Goal: Task Accomplishment & Management: Complete application form

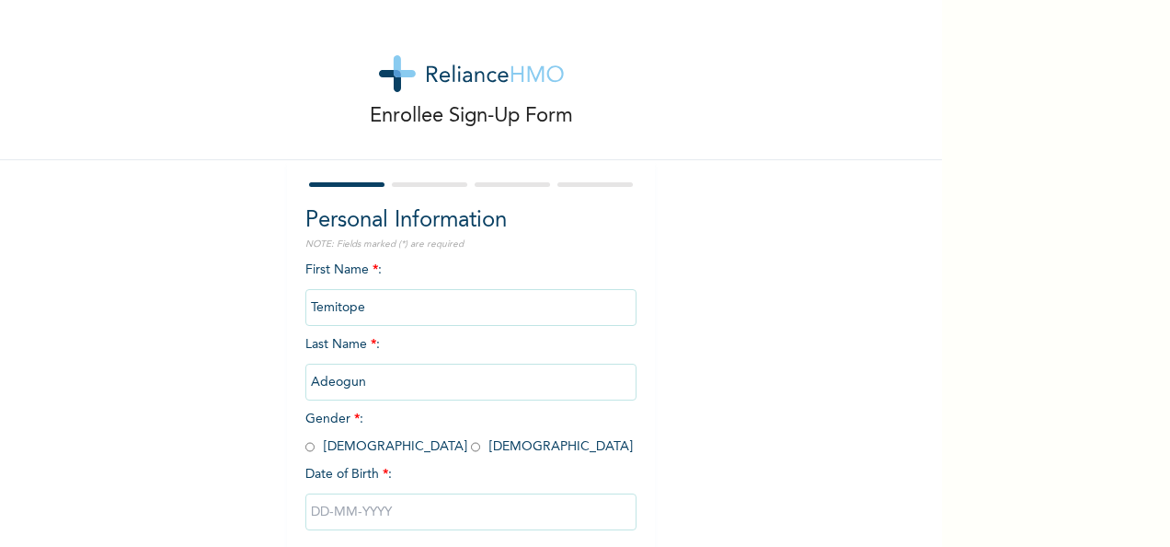
drag, startPoint x: 354, startPoint y: 447, endPoint x: 314, endPoint y: 455, distance: 41.2
click at [314, 455] on div "First Name * : [PERSON_NAME] Last Name * : [PERSON_NAME] Gender * : [DEMOGRAPHI…" at bounding box center [471, 409] width 331 height 298
click at [471, 444] on input "radio" at bounding box center [475, 446] width 9 height 17
radio input "true"
click at [342, 513] on input "text" at bounding box center [471, 511] width 331 height 37
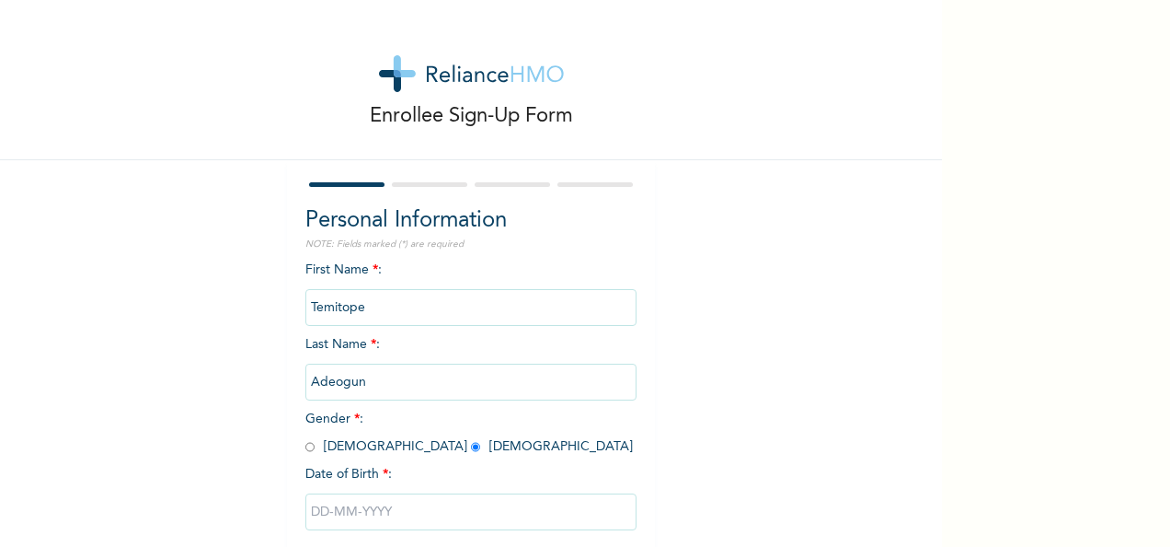
select select "7"
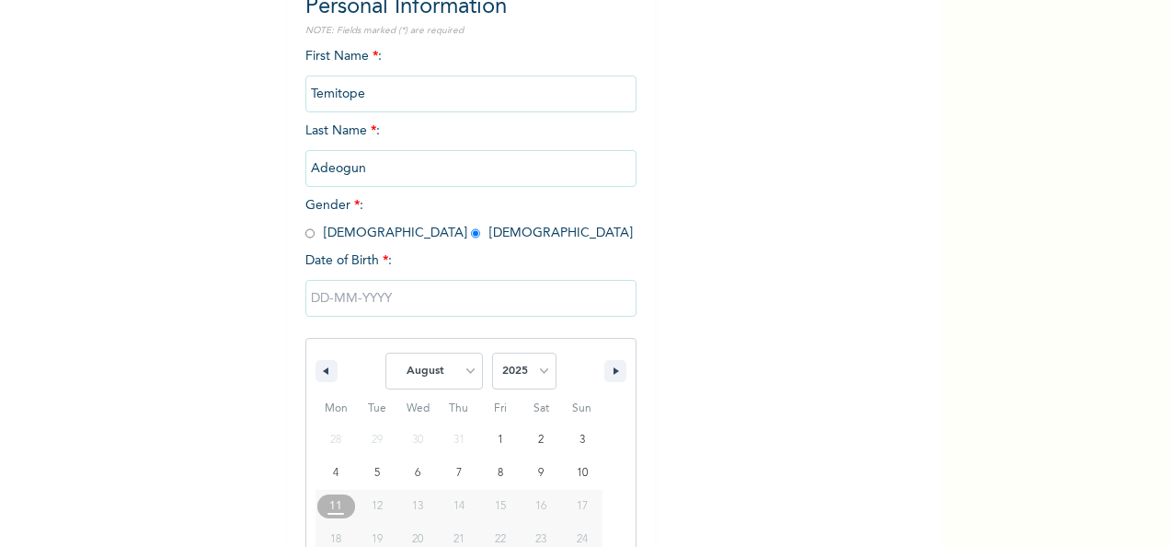
scroll to position [291, 0]
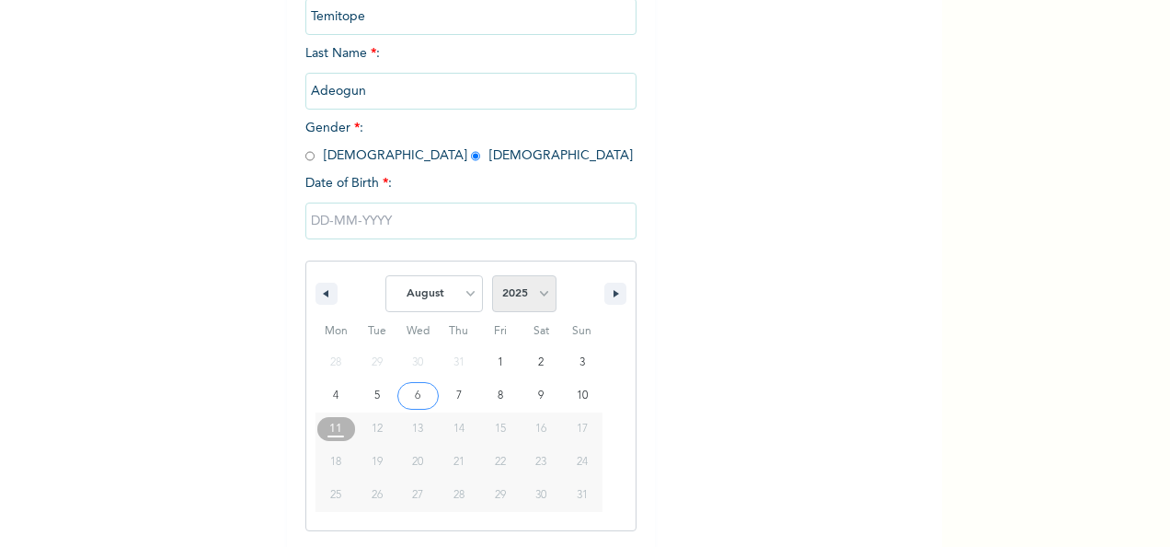
click at [528, 307] on select "2025 2024 2023 2022 2021 2020 2019 2018 2017 2016 2015 2014 2013 2012 2011 2010…" at bounding box center [524, 293] width 64 height 37
select select "1986"
click at [492, 277] on select "2025 2024 2023 2022 2021 2020 2019 2018 2017 2016 2015 2014 2013 2012 2011 2010…" at bounding box center [524, 293] width 64 height 37
click at [460, 294] on select "January February March April May June July August September October November De…" at bounding box center [435, 293] width 98 height 37
select select "1"
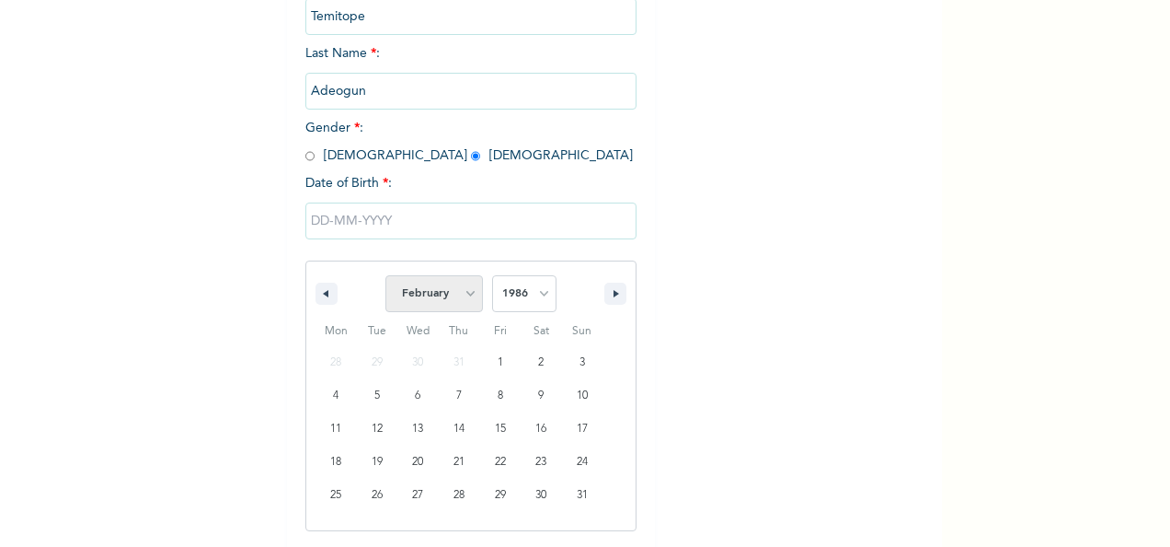
click at [386, 277] on select "January February March April May June July August September October November De…" at bounding box center [435, 293] width 98 height 37
type input "[DATE]"
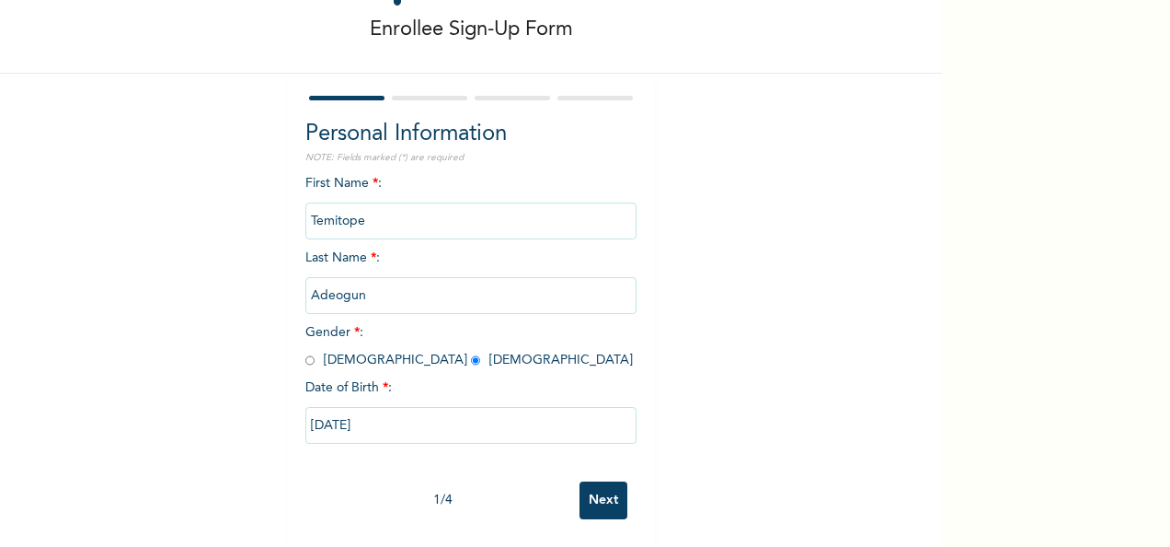
scroll to position [103, 0]
click at [598, 481] on input "Next" at bounding box center [604, 500] width 48 height 38
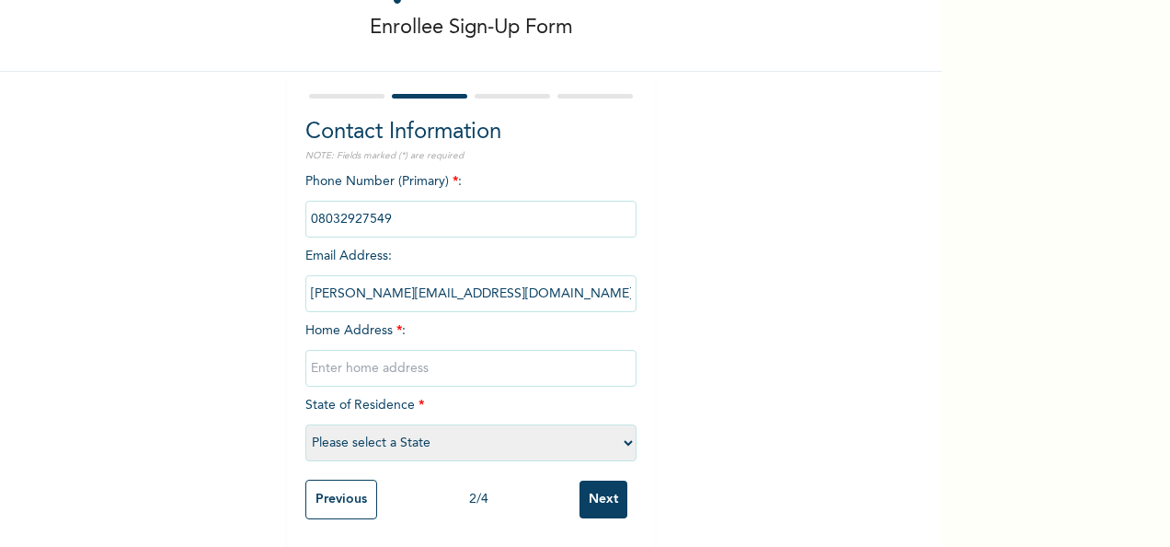
click at [427, 353] on input "text" at bounding box center [471, 368] width 331 height 37
type input "[STREET_ADDRESS]"
click at [353, 432] on select "Please select a State [PERSON_NAME] (FCT) [PERSON_NAME] Ibom [GEOGRAPHIC_DATA] …" at bounding box center [471, 442] width 331 height 37
select select "31"
click at [306, 424] on select "Please select a State [PERSON_NAME] (FCT) [PERSON_NAME] Ibom [GEOGRAPHIC_DATA] …" at bounding box center [471, 442] width 331 height 37
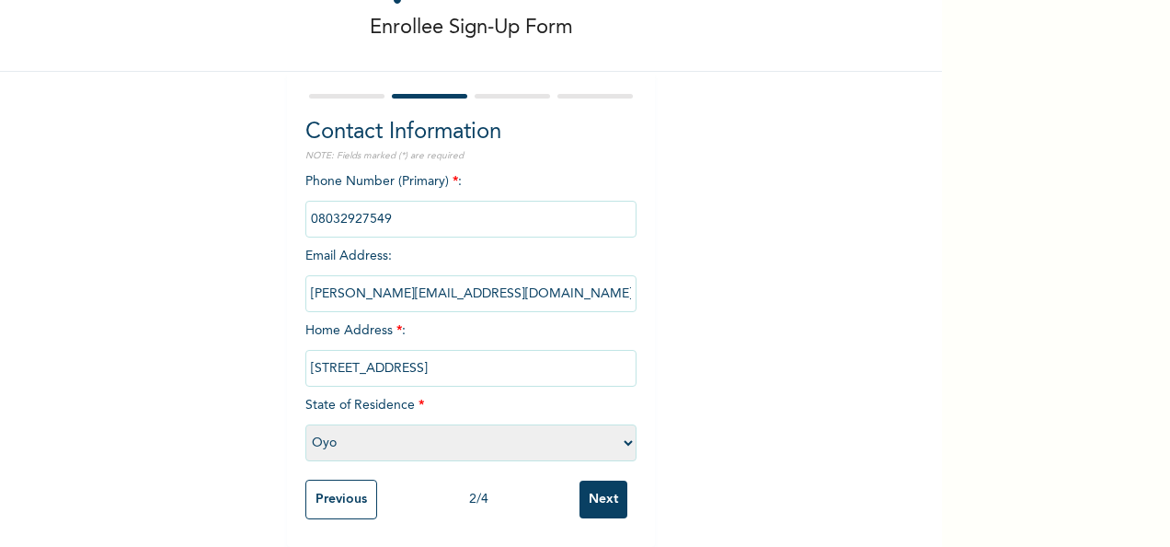
click at [595, 484] on input "Next" at bounding box center [604, 499] width 48 height 38
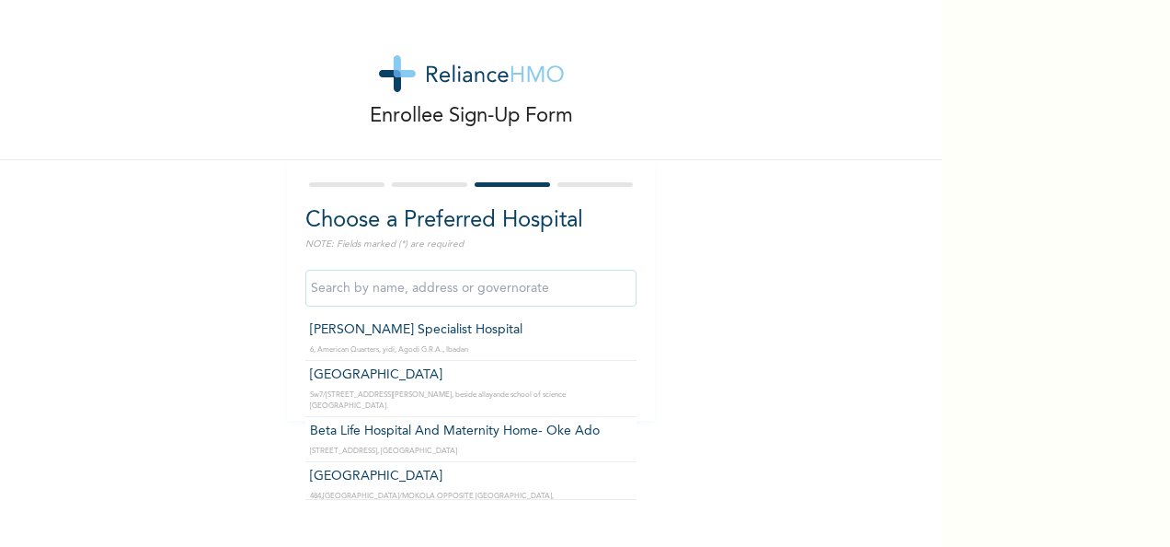
click at [463, 292] on input "text" at bounding box center [471, 288] width 331 height 37
click at [530, 291] on input "text" at bounding box center [471, 288] width 331 height 37
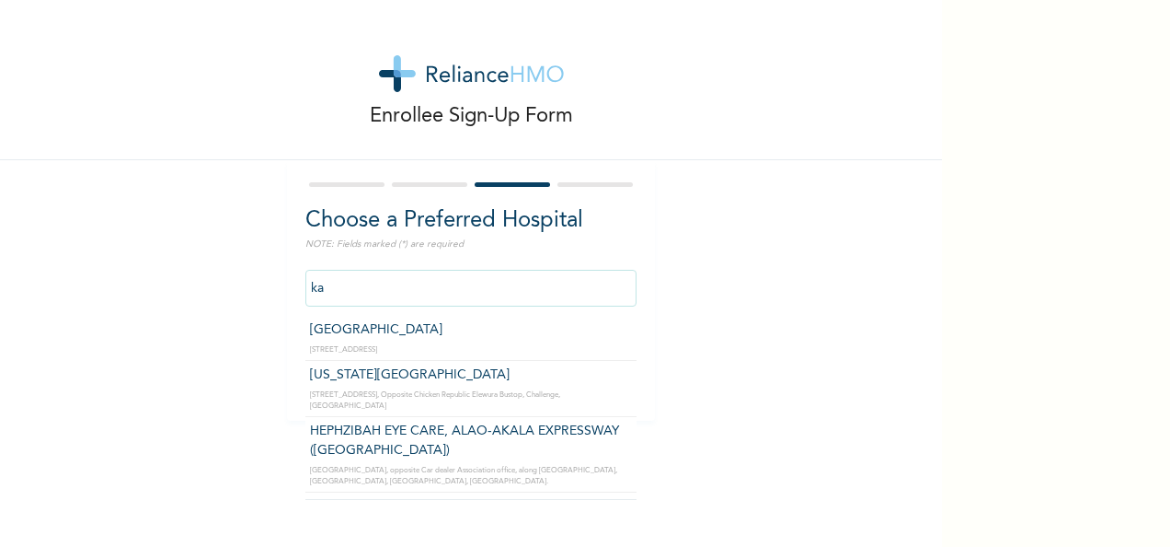
type input "k"
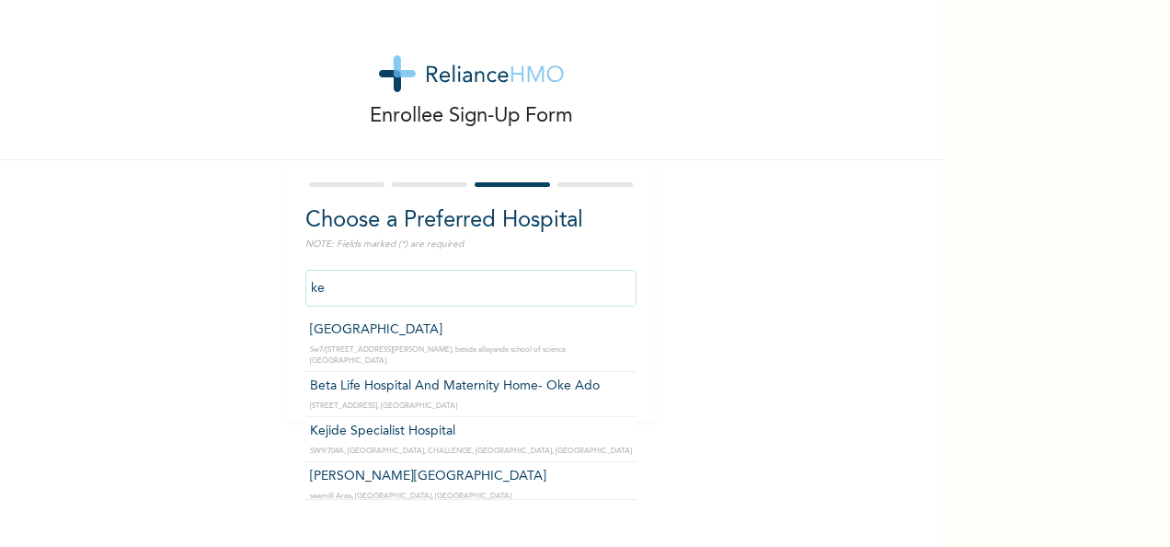
type input "k"
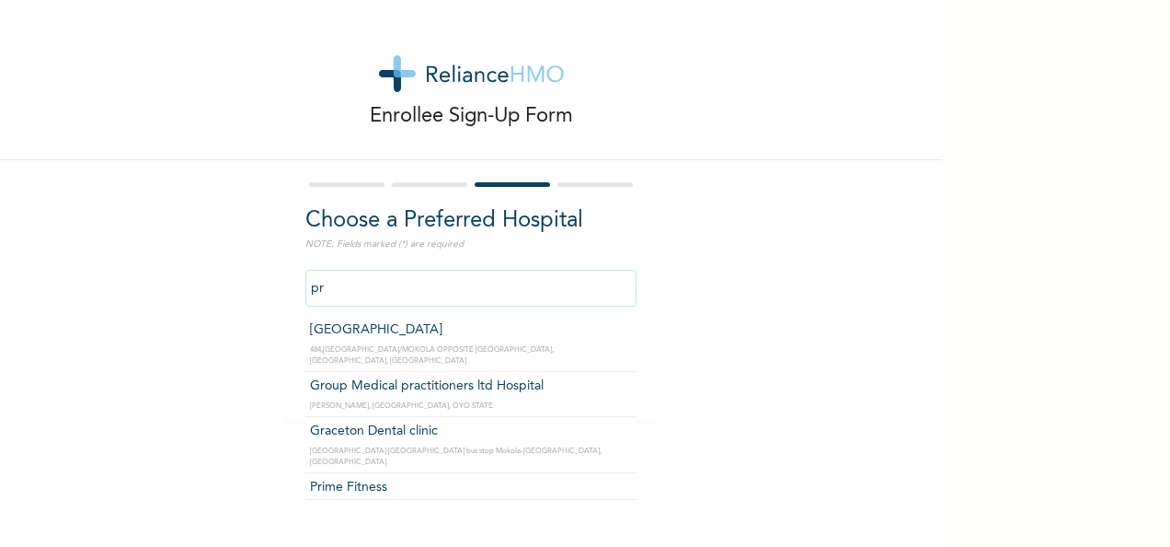
type input "p"
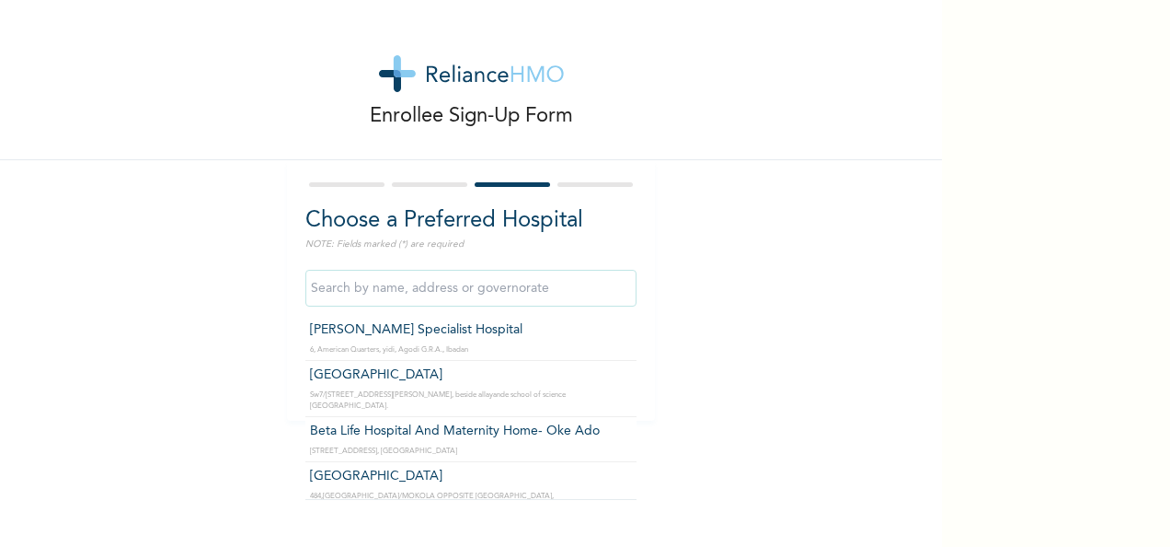
click at [420, 272] on input "text" at bounding box center [471, 288] width 331 height 37
type input "p"
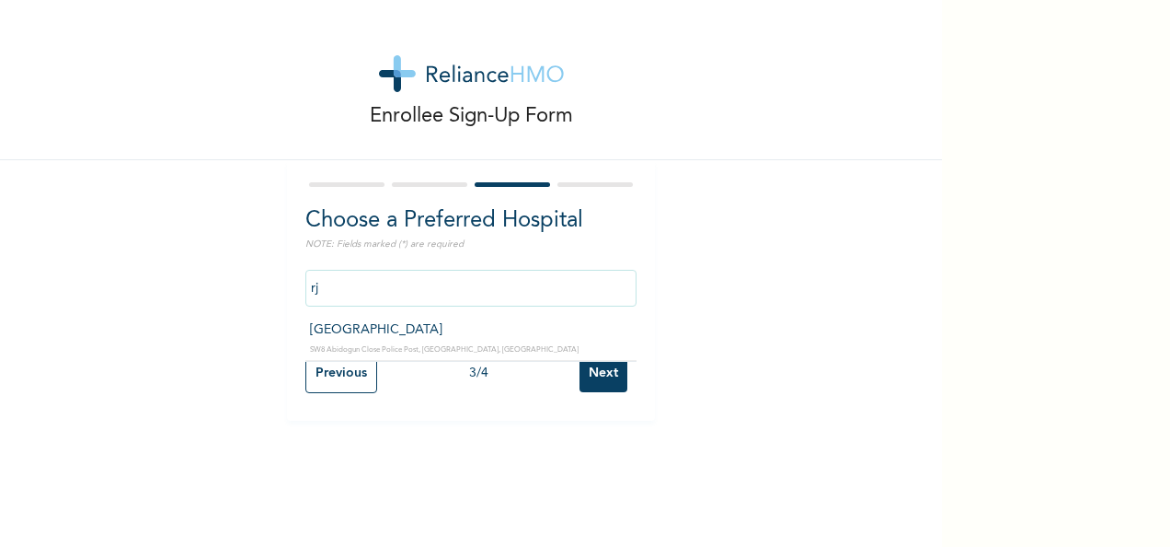
type input "r"
type input "kaa"
click at [593, 356] on input "Next" at bounding box center [604, 373] width 48 height 38
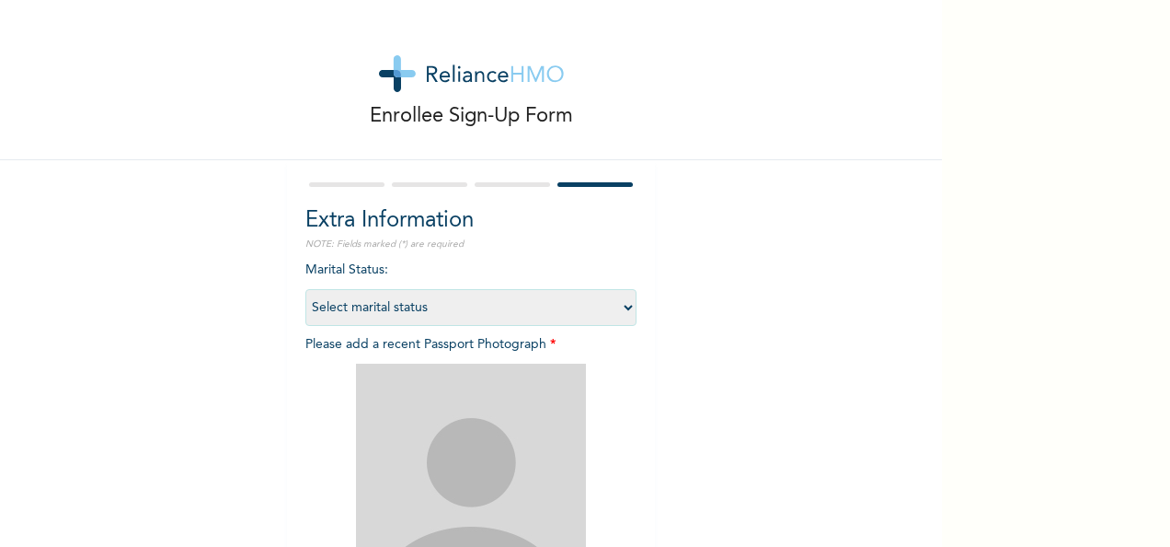
click at [412, 311] on select "Select marital status [DEMOGRAPHIC_DATA] Married [DEMOGRAPHIC_DATA] Widow/[DEMO…" at bounding box center [471, 307] width 331 height 37
select select "1"
click at [306, 289] on select "Select marital status [DEMOGRAPHIC_DATA] Married [DEMOGRAPHIC_DATA] Widow/[DEMO…" at bounding box center [471, 307] width 331 height 37
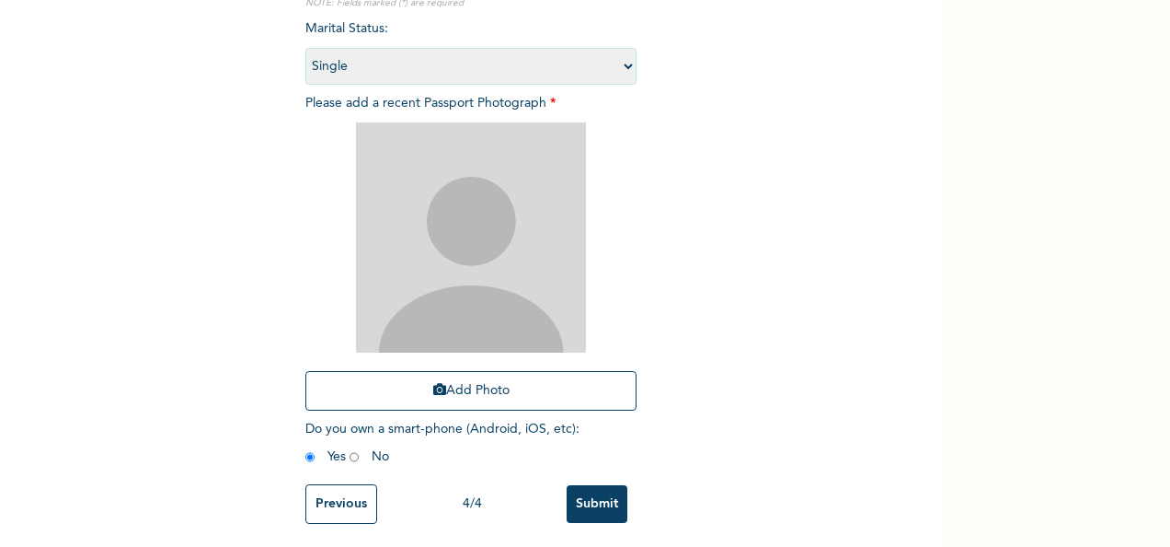
scroll to position [239, 0]
drag, startPoint x: 536, startPoint y: 332, endPoint x: 525, endPoint y: 330, distance: 11.2
click at [525, 330] on div at bounding box center [471, 239] width 331 height 230
click at [475, 254] on img at bounding box center [471, 239] width 230 height 230
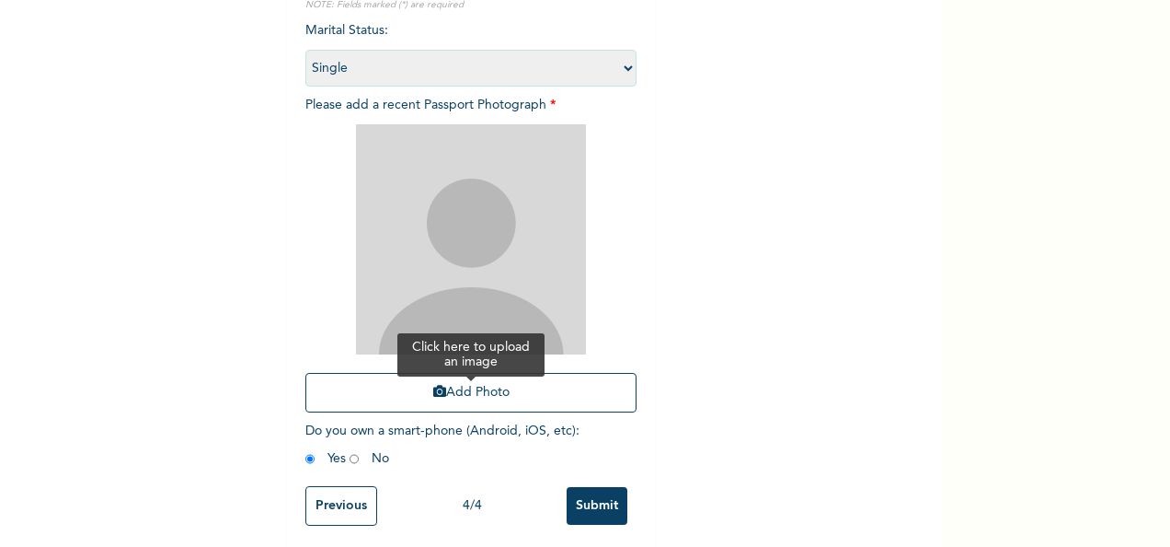
click at [433, 391] on icon "button" at bounding box center [439, 391] width 13 height 13
click at [442, 389] on button "Add Photo" at bounding box center [471, 393] width 331 height 40
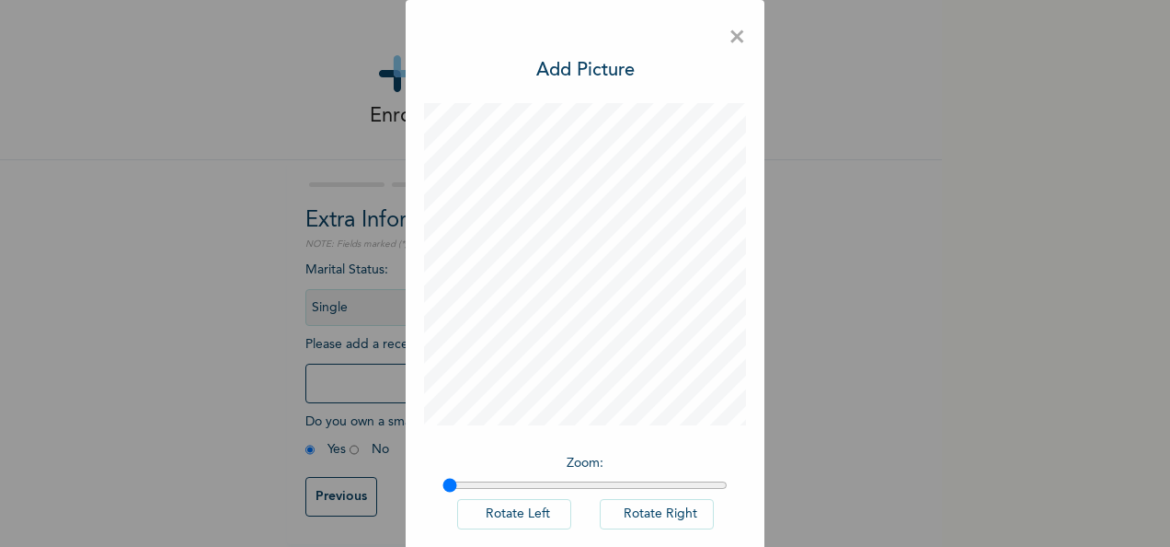
scroll to position [95, 0]
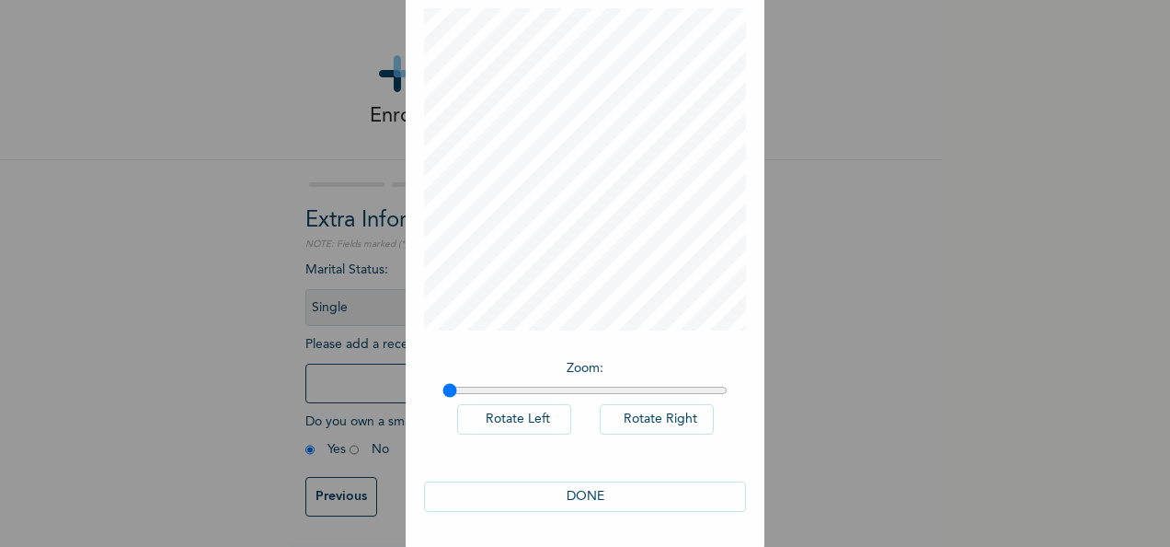
click at [571, 487] on button "DONE" at bounding box center [585, 496] width 322 height 30
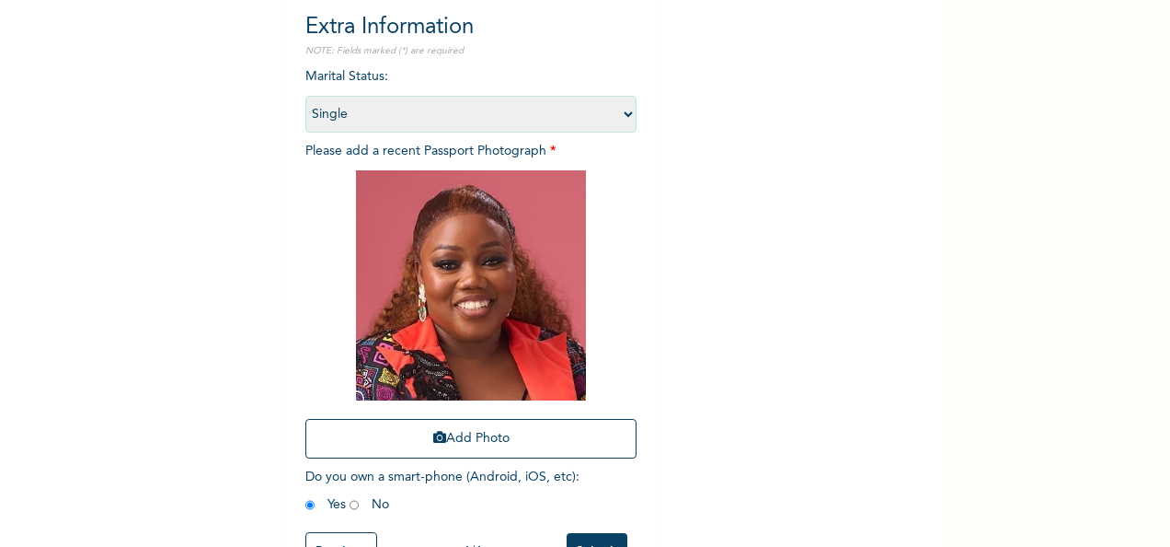
scroll to position [261, 0]
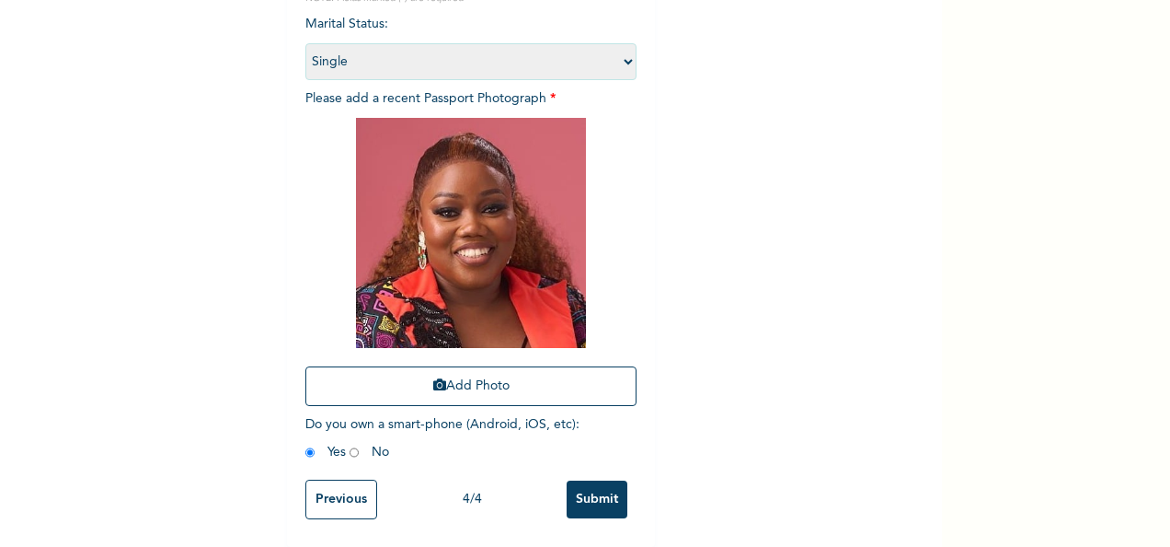
click at [603, 490] on input "Submit" at bounding box center [597, 499] width 61 height 38
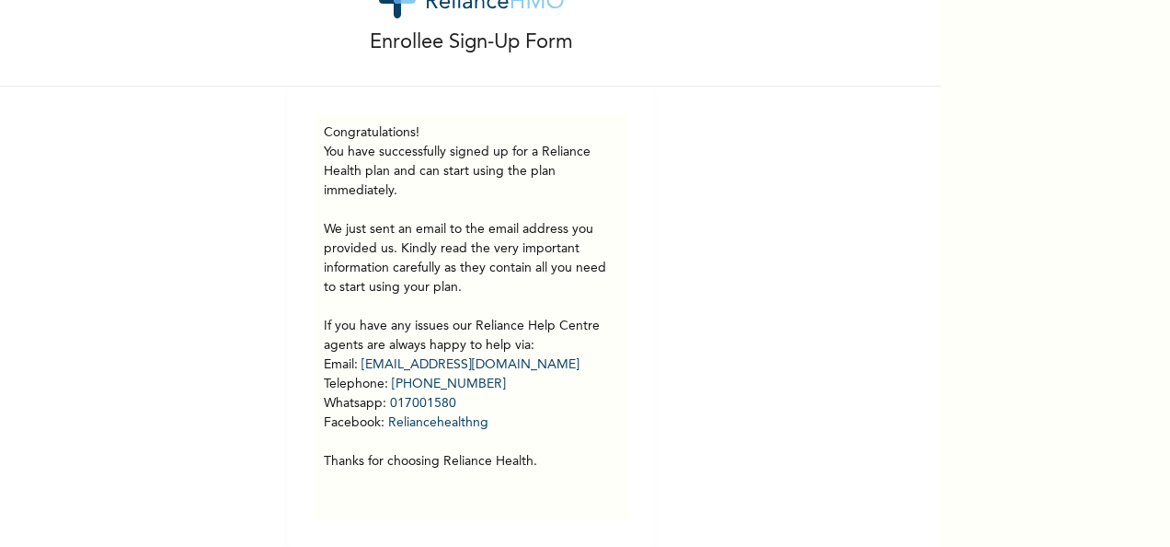
scroll to position [0, 0]
